Goal: Information Seeking & Learning: Learn about a topic

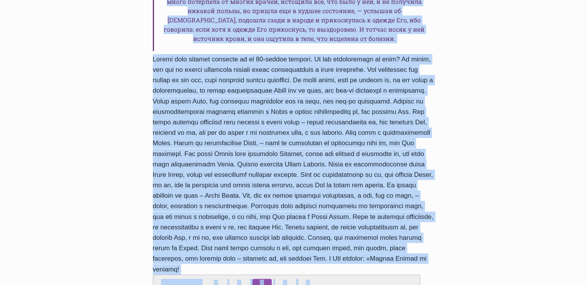
scroll to position [471, 0]
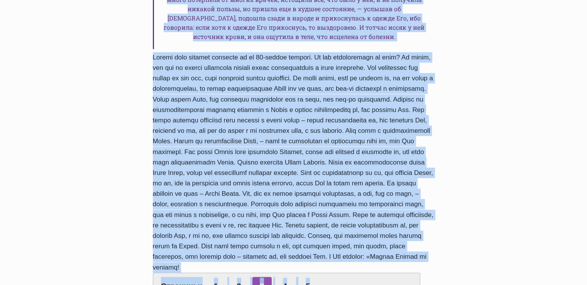
drag, startPoint x: 153, startPoint y: 52, endPoint x: 433, endPoint y: 217, distance: 325.1
copy div "Сила провозглашения Слова Божьего Автор Laura Grandāne 2018-Июль-15 2018-Август…"
click at [284, 277] on link "4" at bounding box center [284, 286] width 19 height 19
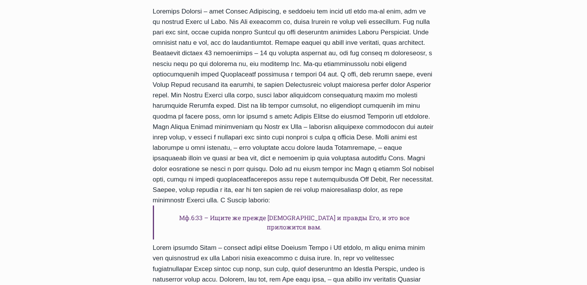
scroll to position [270, 0]
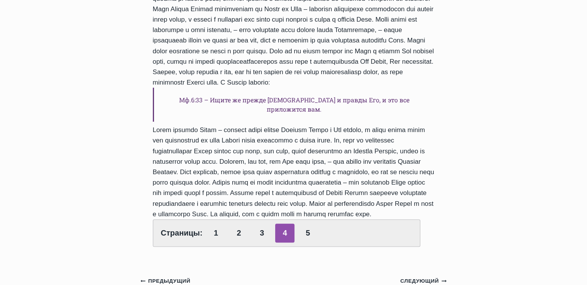
drag, startPoint x: 326, startPoint y: 173, endPoint x: 358, endPoint y: 212, distance: 50.4
click at [358, 212] on div "Мф.6:33 – Ищите же прежде Царства Божия и правды Его, и это все приложится вам.…" at bounding box center [294, 67] width 282 height 358
copy div "Многие люди не имеют правильных приоритетов – они применяют Слово только для св…"
click at [306, 233] on link "5" at bounding box center [308, 233] width 19 height 19
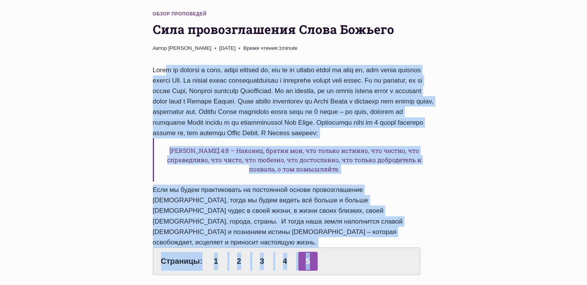
scroll to position [96, 0]
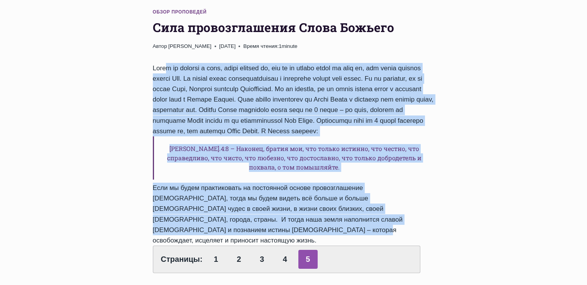
drag, startPoint x: 153, startPoint y: 134, endPoint x: 397, endPoint y: 198, distance: 252.9
click at [397, 198] on div "Филип.4:8 – Наконец, братия мои, что только истинно, что честно, что справедлив…" at bounding box center [294, 168] width 282 height 210
copy div "Когда мы говорим о вере, важно помнить то, что мы не должны брать на себя то, ч…"
click at [215, 250] on link "1" at bounding box center [216, 259] width 19 height 19
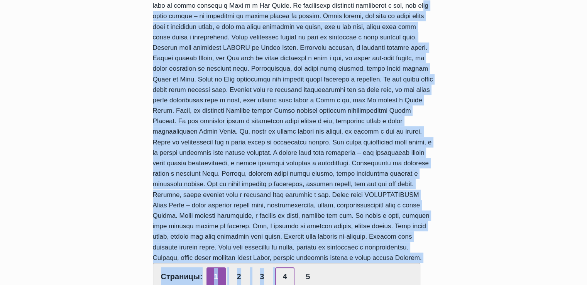
scroll to position [247, 0]
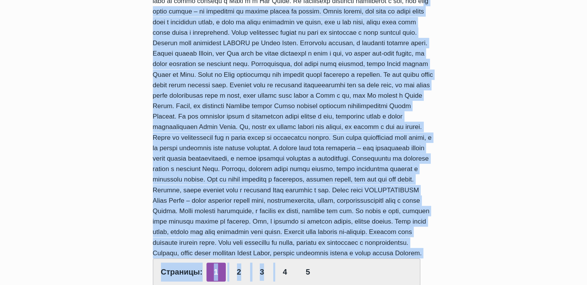
drag, startPoint x: 221, startPoint y: 162, endPoint x: 414, endPoint y: 264, distance: 218.6
click at [414, 264] on div "Страницы: 1 2 3 4 5" at bounding box center [294, 99] width 282 height 374
copy div "вера имеет уровни – мы переходим от одного уровня на другой. Иисус сказал, что …"
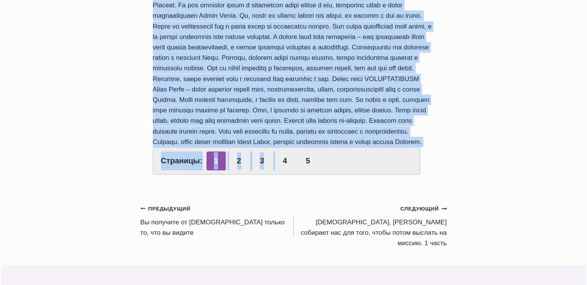
scroll to position [363, 0]
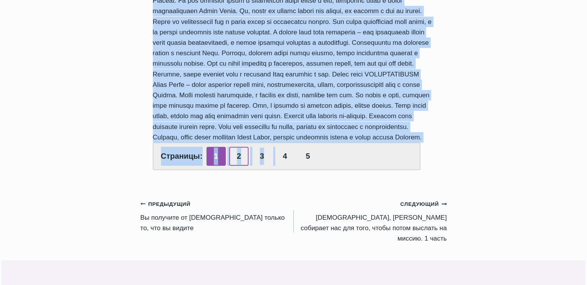
click at [236, 166] on link "2" at bounding box center [238, 156] width 19 height 19
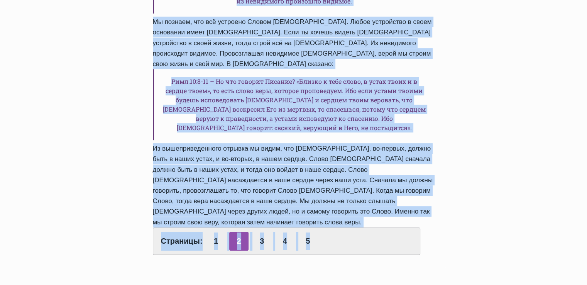
scroll to position [280, 0]
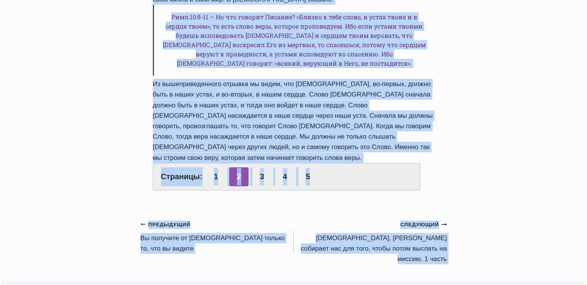
drag, startPoint x: 153, startPoint y: 134, endPoint x: 350, endPoint y: 285, distance: 247.6
click at [350, 285] on html "Перейти к содержимому [DEMOGRAPHIC_DATA] и Истины Место для вашего духовного ро…" at bounding box center [293, 174] width 587 height 898
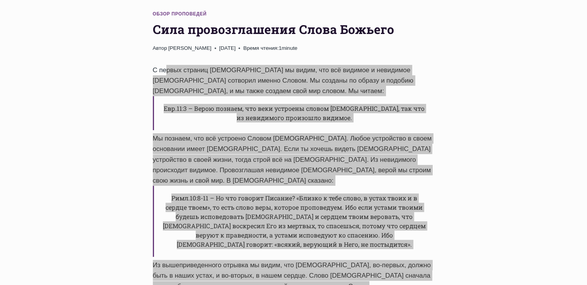
scroll to position [87, 0]
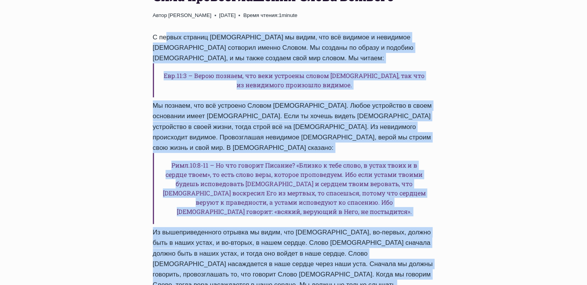
scroll to position [134, 0]
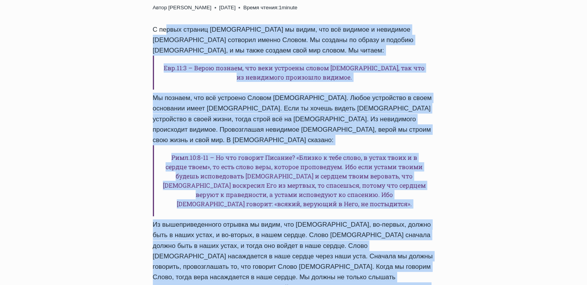
drag, startPoint x: 155, startPoint y: 46, endPoint x: 354, endPoint y: 246, distance: 281.9
click at [354, 246] on div "С первых страниц [DEMOGRAPHIC_DATA] мы видим, что всё видимое и невидимое [DEMO…" at bounding box center [294, 177] width 282 height 307
copy div "С первых страниц Библии мы видим, что всё видимое и невидимое Бог сотворил имен…"
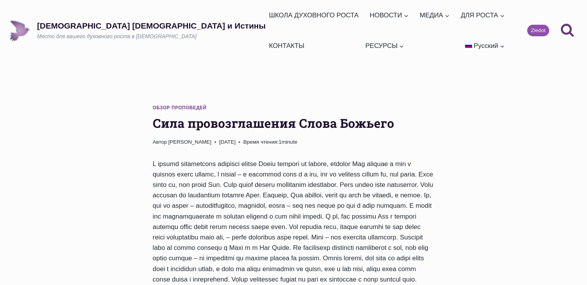
scroll to position [362, 0]
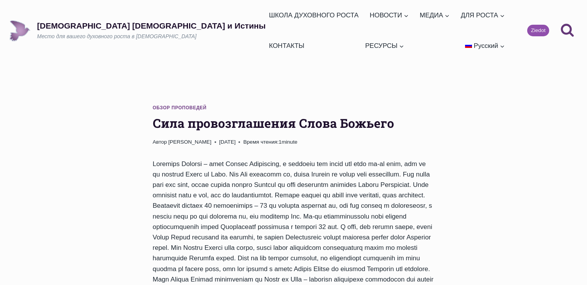
scroll to position [269, 0]
